Goal: Information Seeking & Learning: Check status

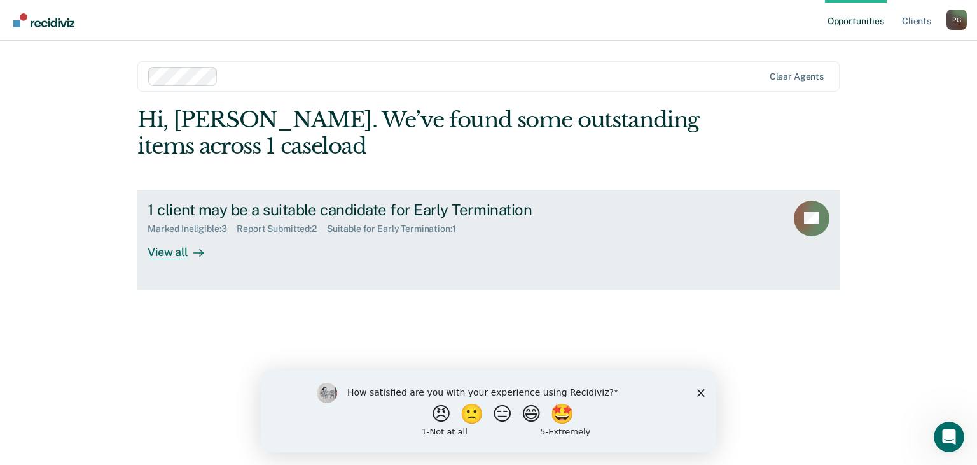
click at [171, 255] on div "View all" at bounding box center [183, 246] width 71 height 25
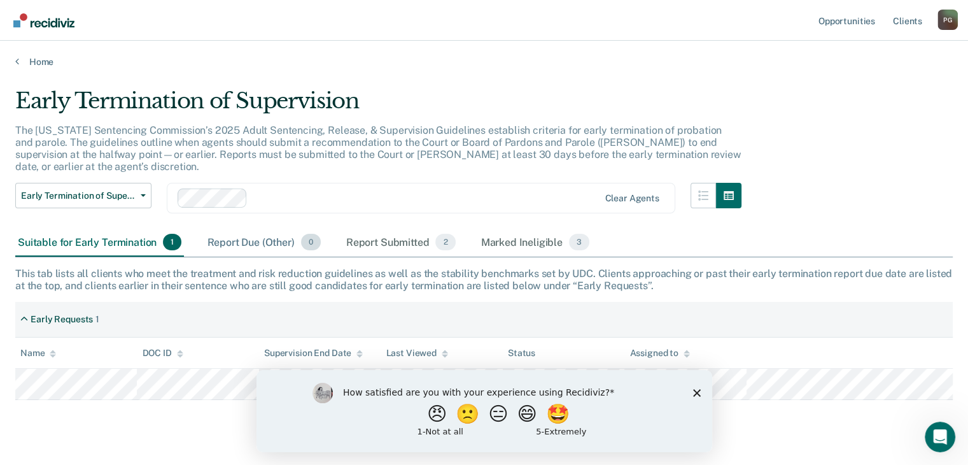
click at [237, 229] on div "Report Due (Other) 0" at bounding box center [263, 242] width 118 height 28
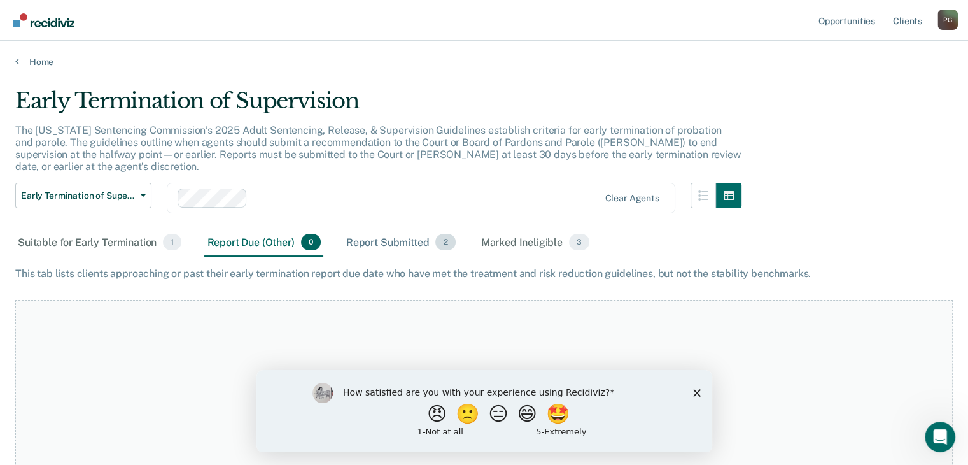
click at [389, 228] on div "Report Submitted 2" at bounding box center [401, 242] width 115 height 28
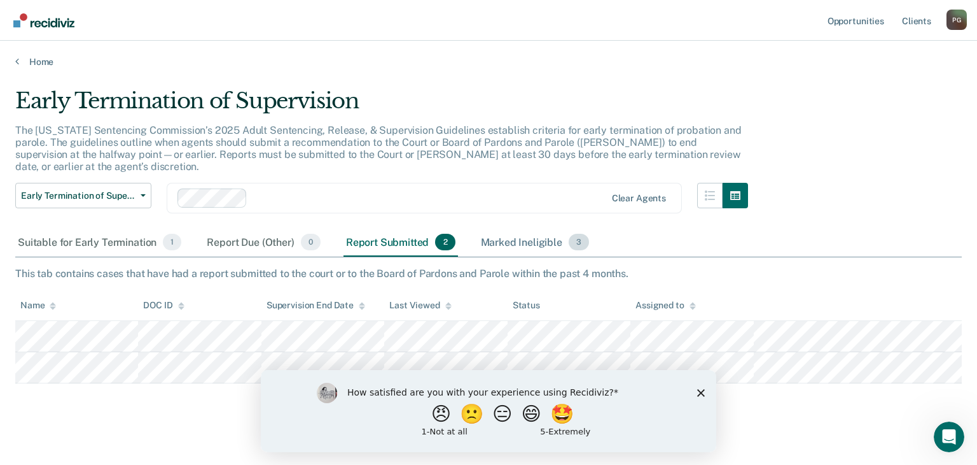
click at [508, 235] on div "Marked Ineligible 3" at bounding box center [536, 242] width 114 height 28
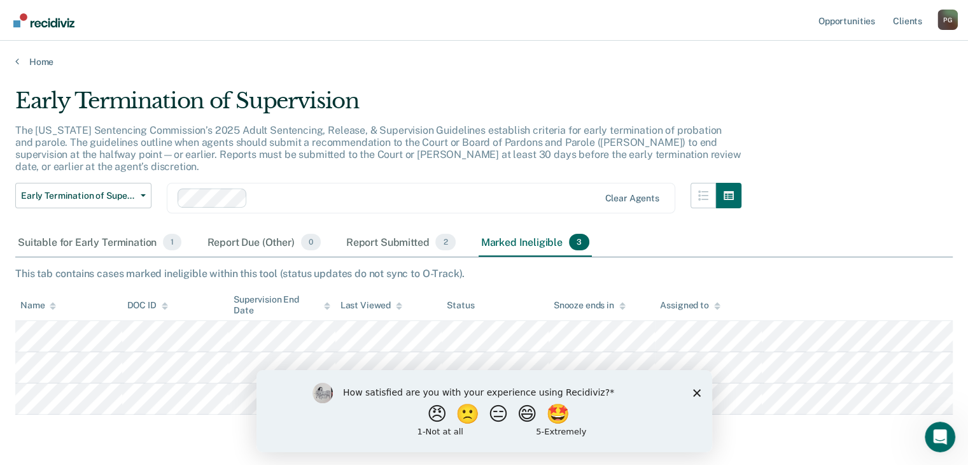
click at [696, 389] on icon "Close survey" at bounding box center [696, 392] width 8 height 8
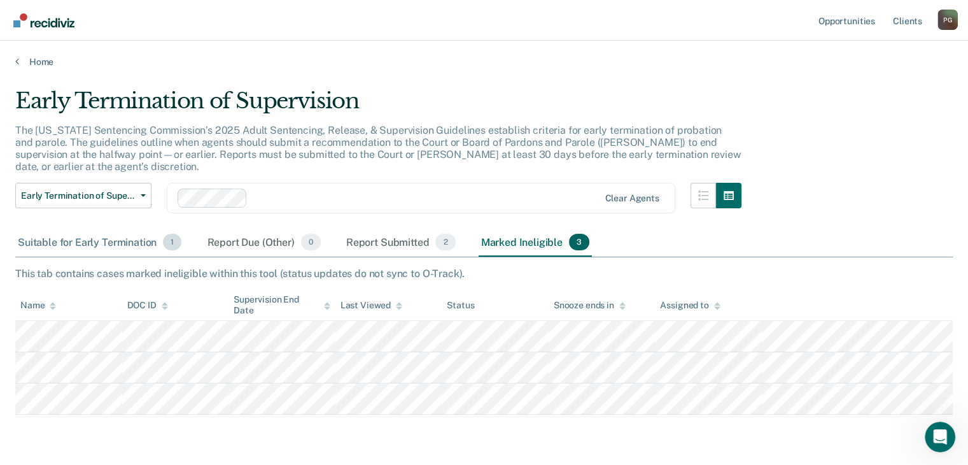
click at [111, 234] on div "Suitable for Early Termination 1" at bounding box center [99, 242] width 169 height 28
